Goal: Task Accomplishment & Management: Manage account settings

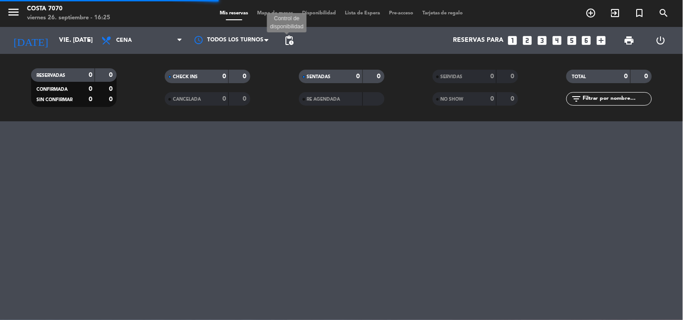
click at [288, 38] on span "pending_actions" at bounding box center [289, 40] width 11 height 11
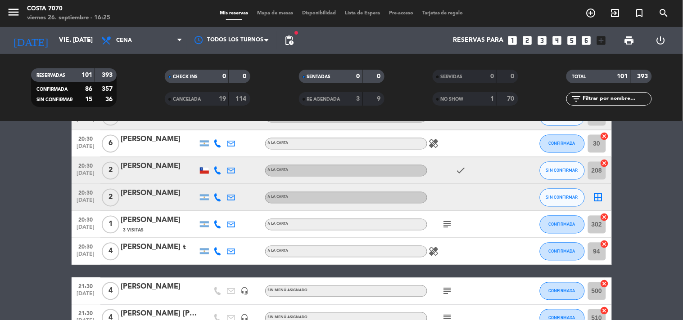
scroll to position [300, 0]
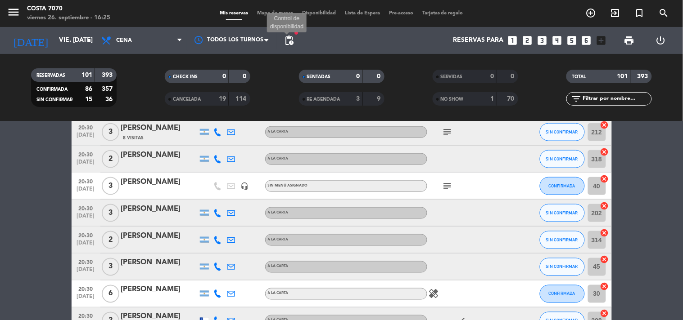
click at [290, 38] on span "pending_actions" at bounding box center [289, 40] width 11 height 11
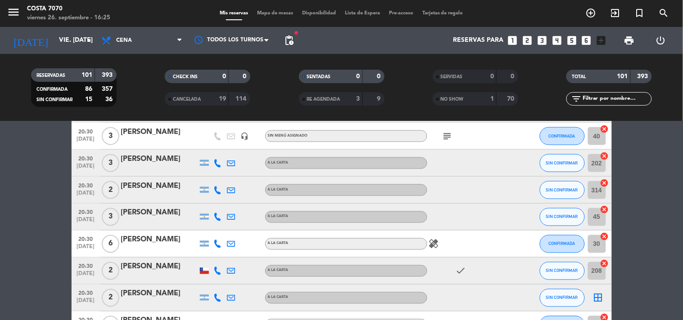
scroll to position [400, 0]
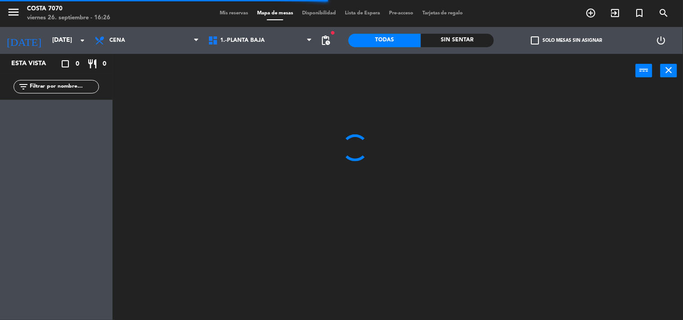
drag, startPoint x: 81, startPoint y: 87, endPoint x: 101, endPoint y: 78, distance: 21.6
click at [81, 87] on input "text" at bounding box center [64, 87] width 70 height 10
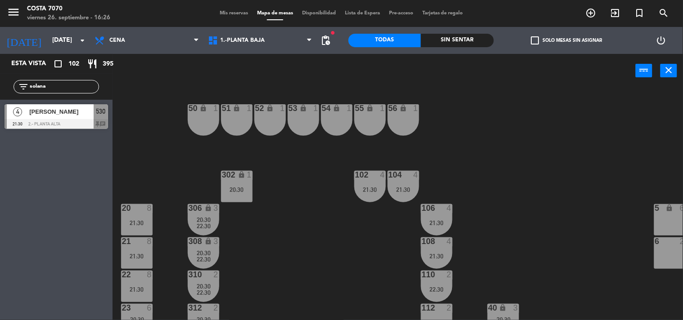
type input "solana"
click at [70, 122] on div at bounding box center [57, 124] width 104 height 10
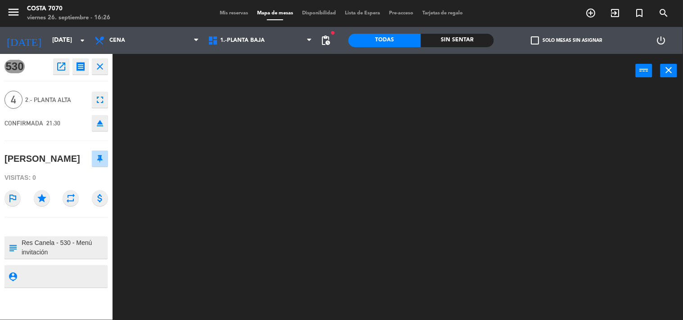
click at [77, 251] on textarea at bounding box center [64, 248] width 86 height 19
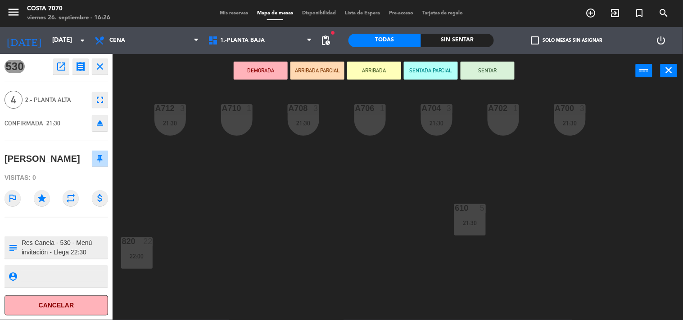
type textarea "Res Canela - 530 - Menú invitación - Llega 22:30"
click at [145, 193] on div "A702 1 A704 3 21:30 A706 1 A708 3 21:30 A710 1 A712 3 21:30 A700 3 21:30 610 5 …" at bounding box center [400, 204] width 563 height 233
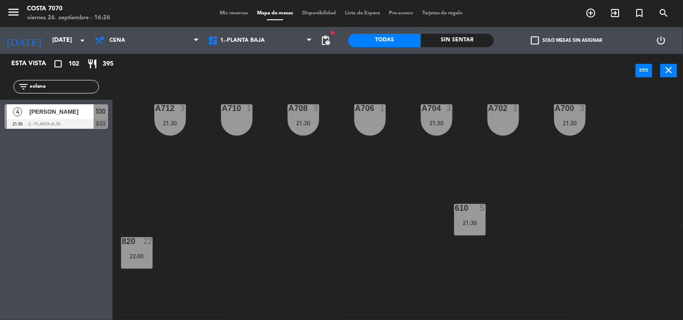
click at [230, 10] on div "Mis reservas Mapa de mesas Disponibilidad Lista de Espera Pre-acceso Tarjetas d…" at bounding box center [341, 13] width 252 height 8
click at [230, 12] on span "Mis reservas" at bounding box center [233, 13] width 37 height 5
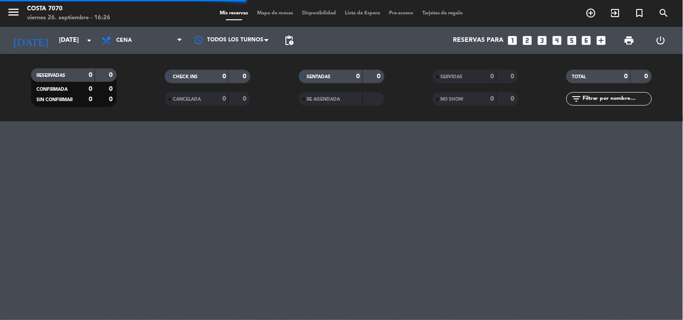
click at [591, 98] on input "text" at bounding box center [616, 99] width 70 height 10
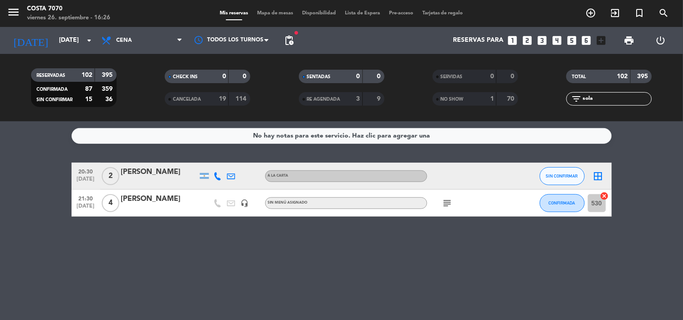
type input "sola"
click at [443, 203] on icon "subject" at bounding box center [447, 203] width 11 height 11
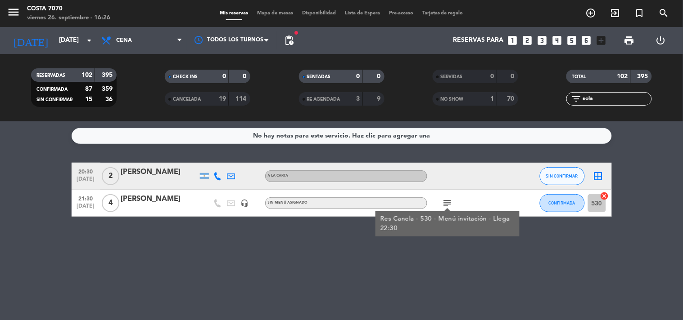
click at [293, 239] on div "No hay notas para este servicio. Haz clic para agregar una 20:30 sep. 26 2 Sola…" at bounding box center [341, 221] width 683 height 199
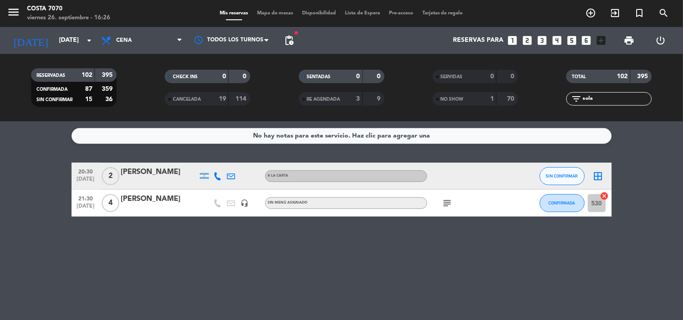
click at [597, 99] on input "sola" at bounding box center [616, 99] width 70 height 10
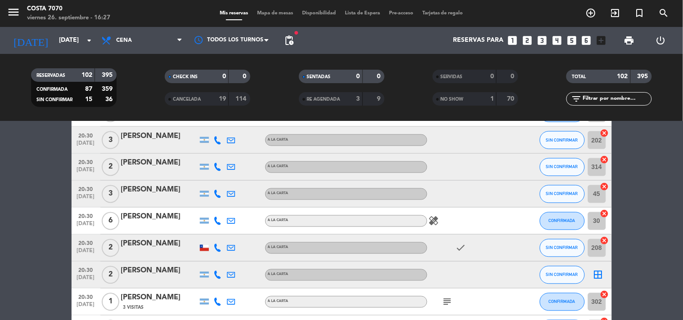
scroll to position [450, 0]
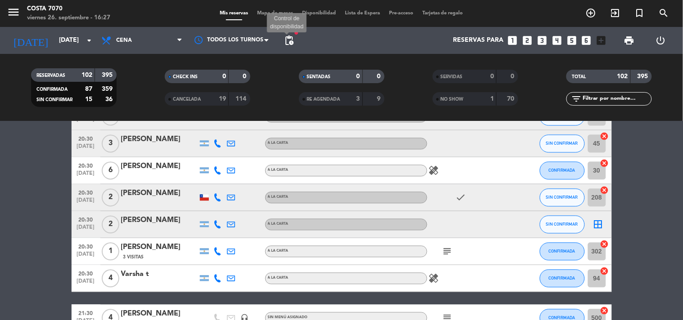
click at [290, 38] on span "pending_actions" at bounding box center [289, 40] width 11 height 11
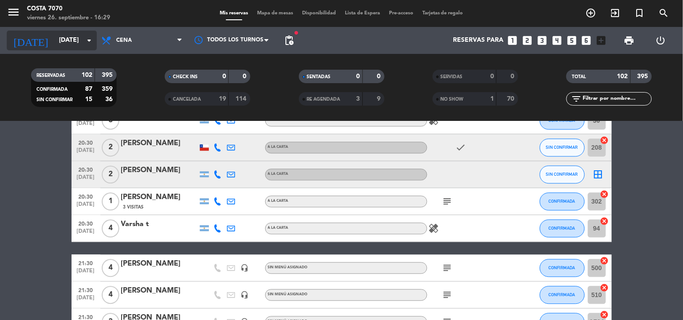
scroll to position [150, 0]
